Goal: Task Accomplishment & Management: Use online tool/utility

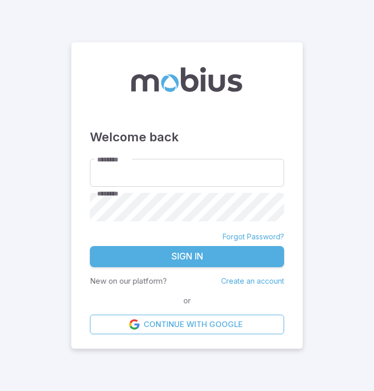
type input "********"
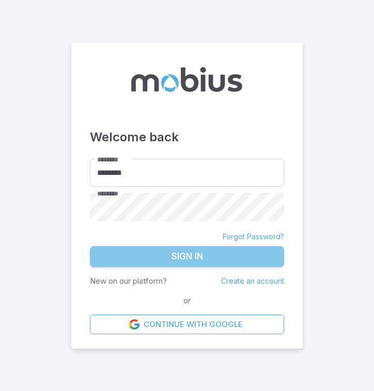
click at [202, 257] on button "Sign In" at bounding box center [187, 257] width 194 height 22
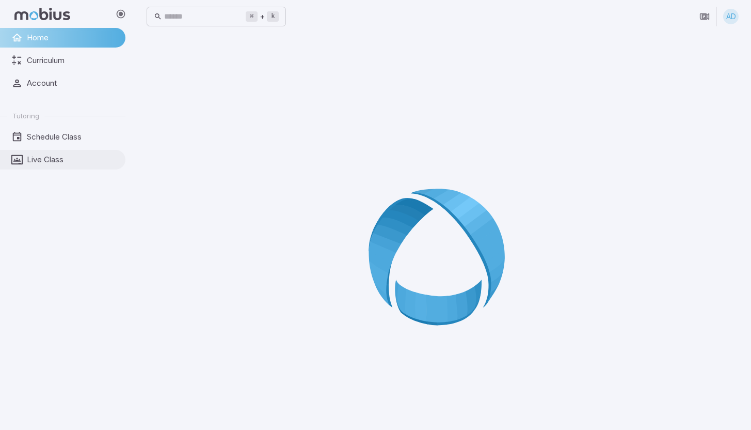
click at [74, 153] on link "Live Class" at bounding box center [62, 160] width 125 height 20
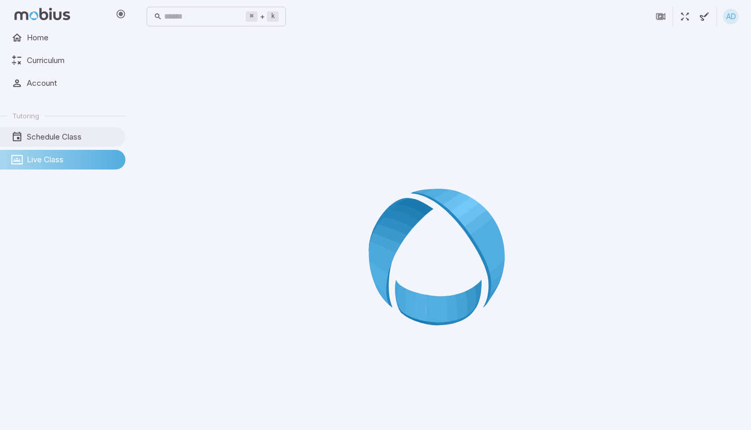
click at [86, 134] on span "Schedule Class" at bounding box center [72, 136] width 91 height 11
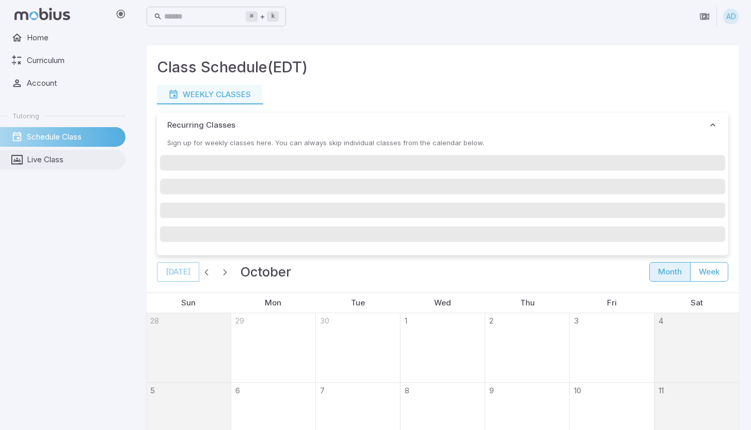
click at [83, 154] on span "Live Class" at bounding box center [72, 159] width 91 height 11
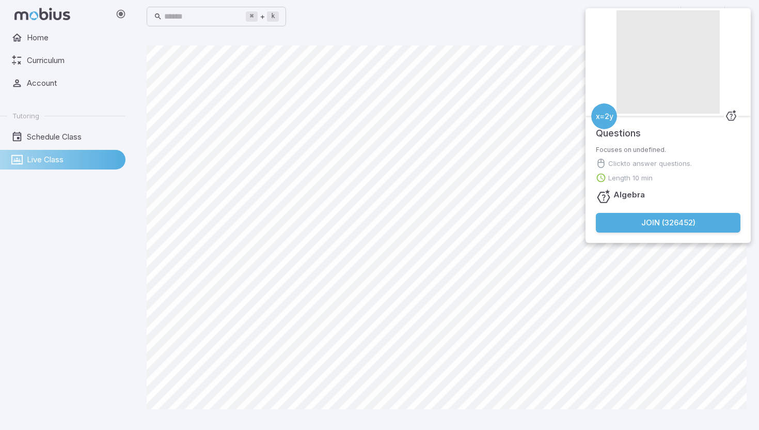
click at [373, 221] on button "Join ( 326452 )" at bounding box center [668, 223] width 145 height 20
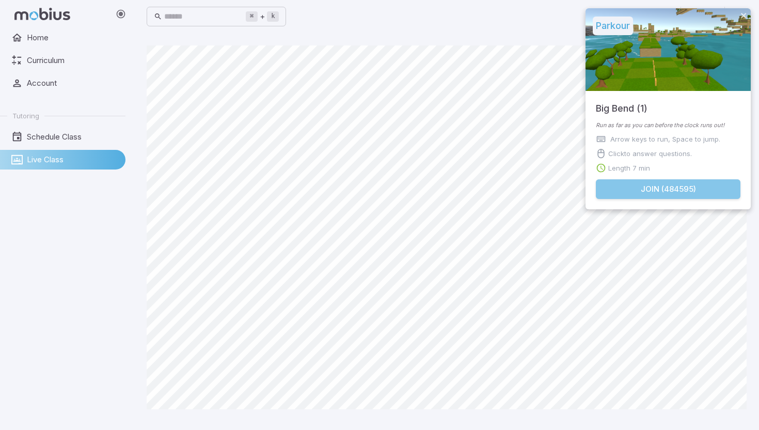
click at [373, 187] on button "Join ( 484595 )" at bounding box center [668, 189] width 145 height 20
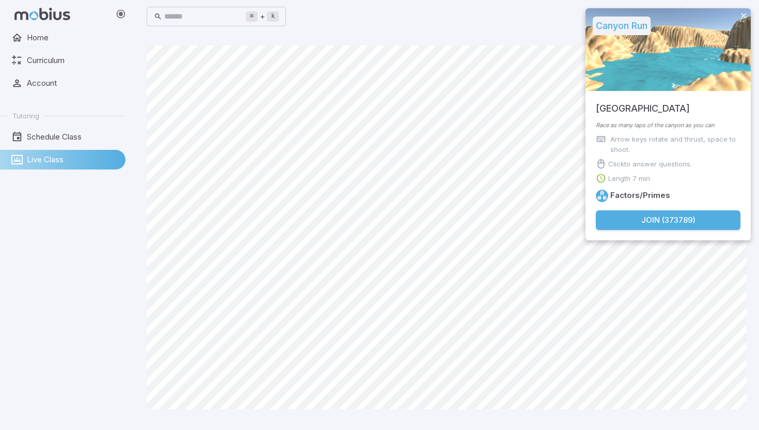
click at [373, 221] on button "Join ( 373789 )" at bounding box center [668, 220] width 145 height 20
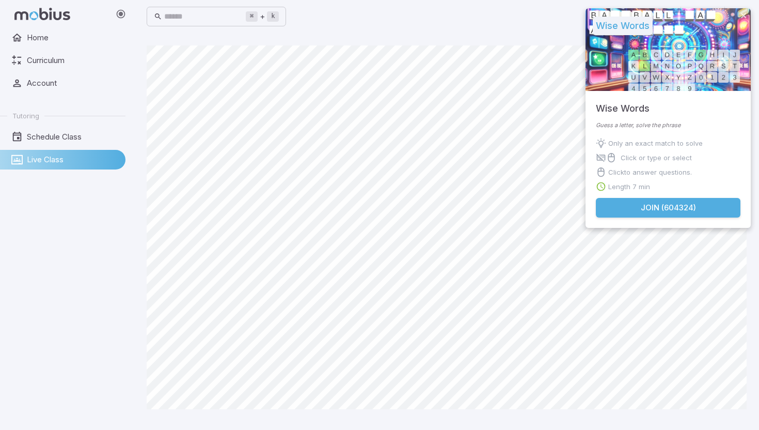
click at [373, 207] on button "Join ( 604324 )" at bounding box center [668, 208] width 145 height 20
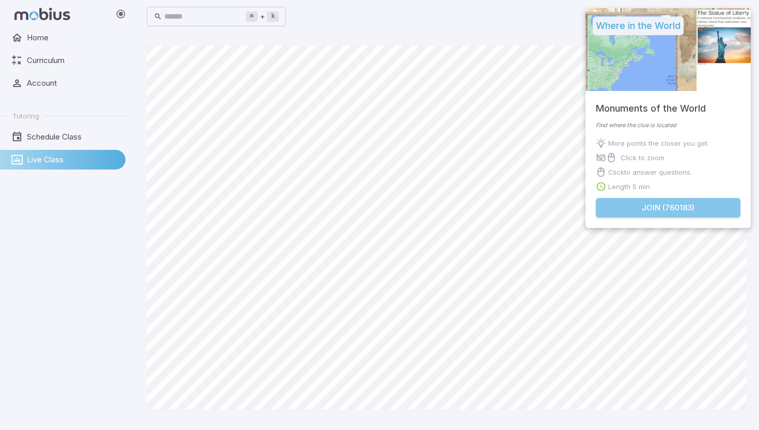
click at [373, 202] on button "Join ( 760183 )" at bounding box center [668, 208] width 145 height 20
